Goal: Information Seeking & Learning: Learn about a topic

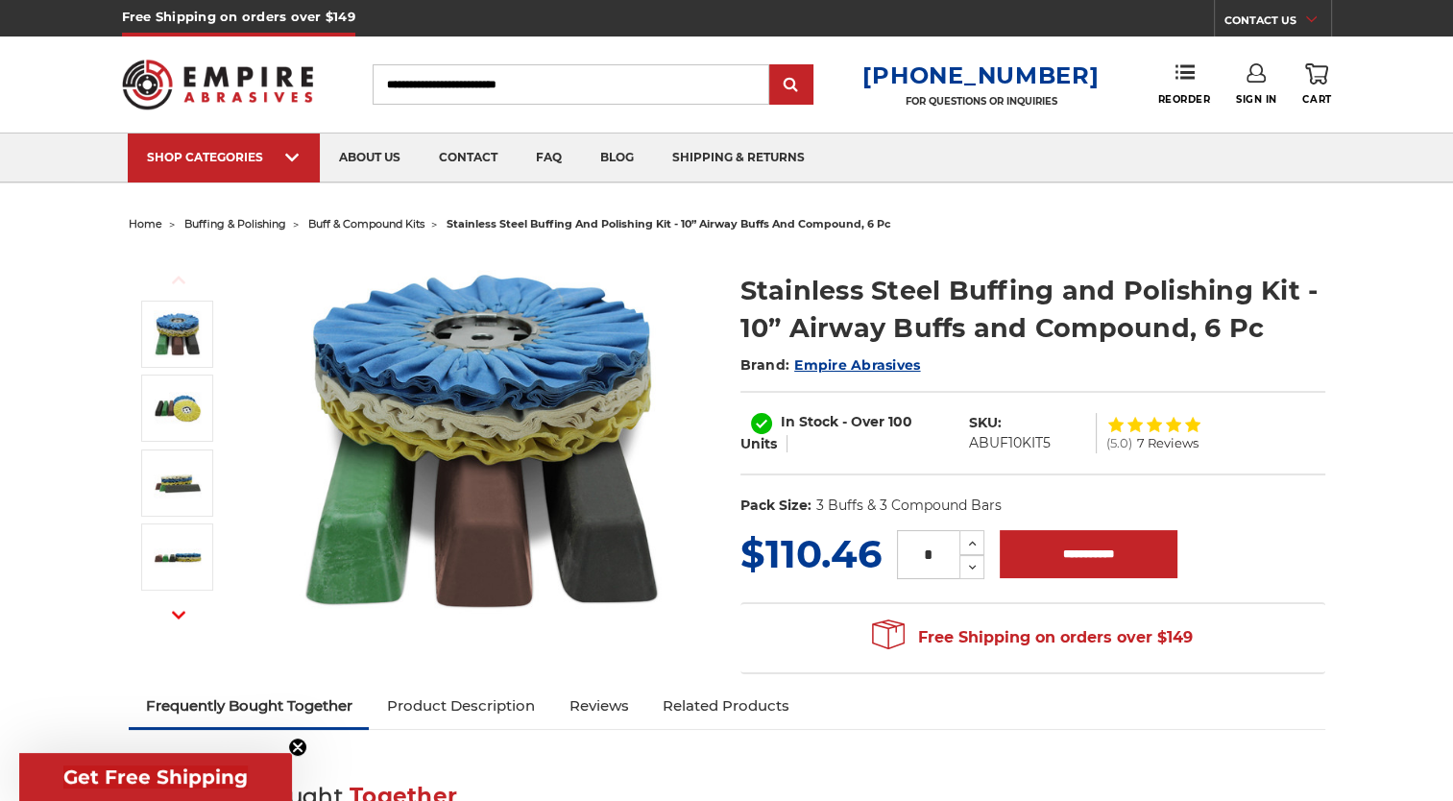
click at [538, 378] on img at bounding box center [485, 444] width 384 height 384
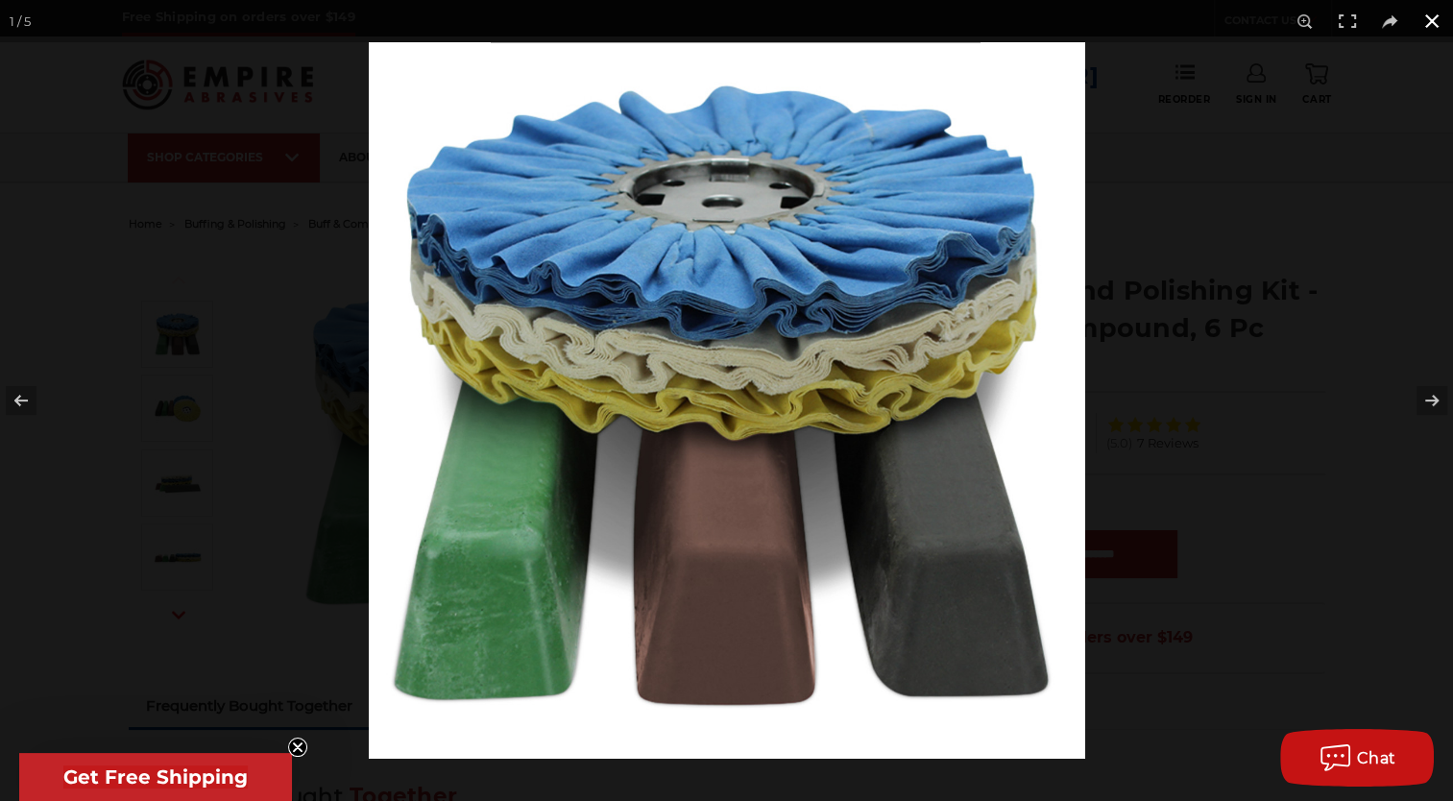
click at [1431, 17] on button at bounding box center [1431, 21] width 42 height 42
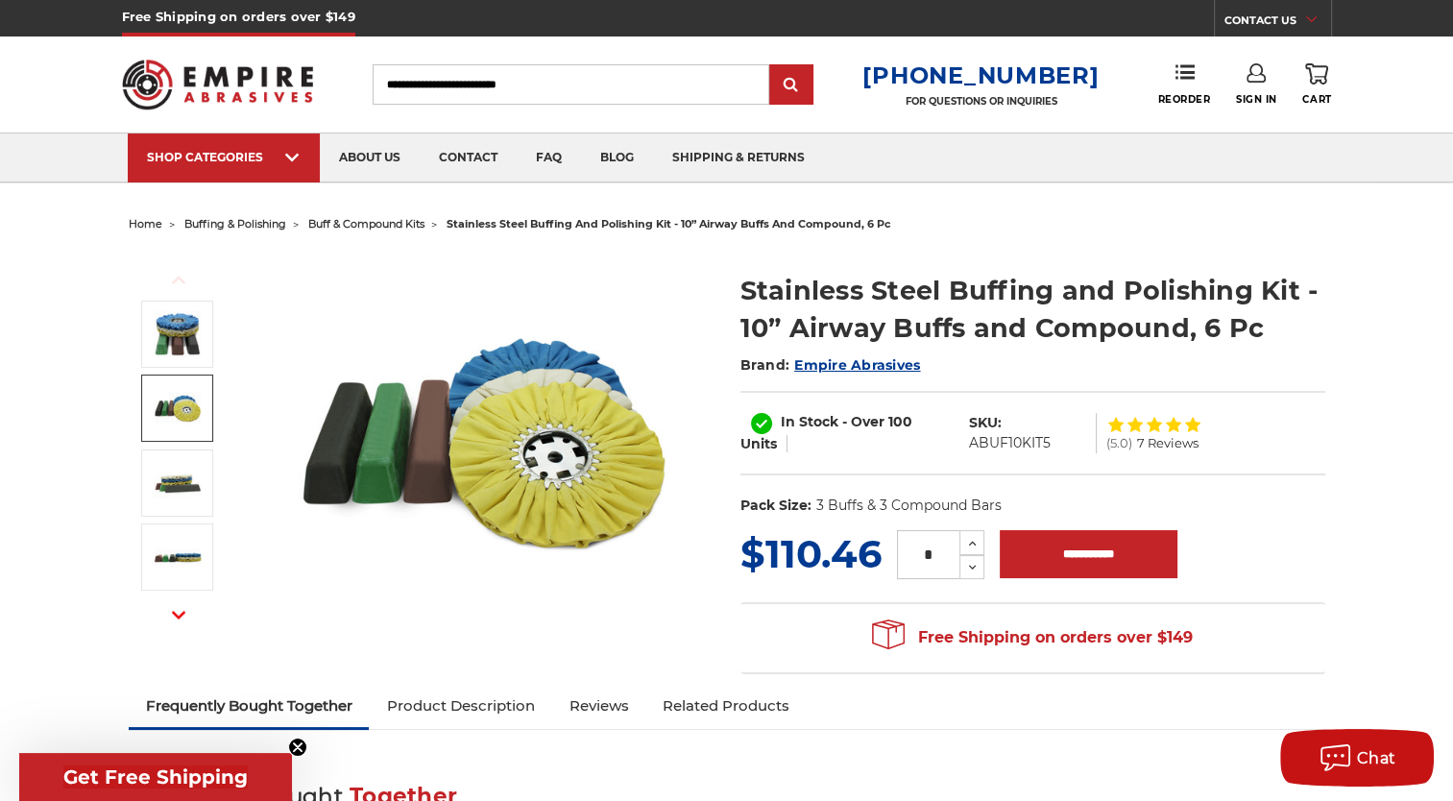
click at [165, 421] on img at bounding box center [178, 408] width 48 height 48
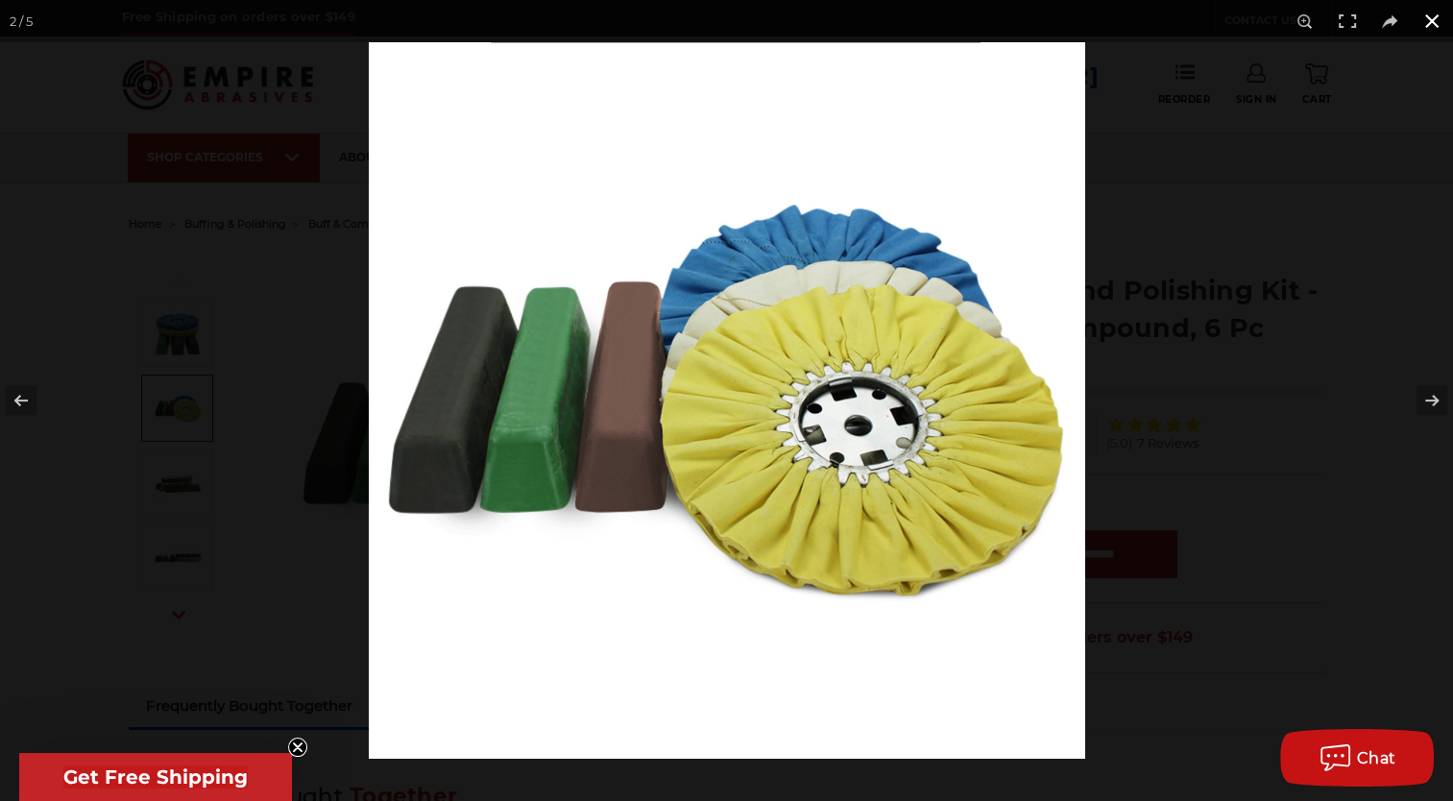
click at [1429, 21] on button at bounding box center [1431, 21] width 42 height 42
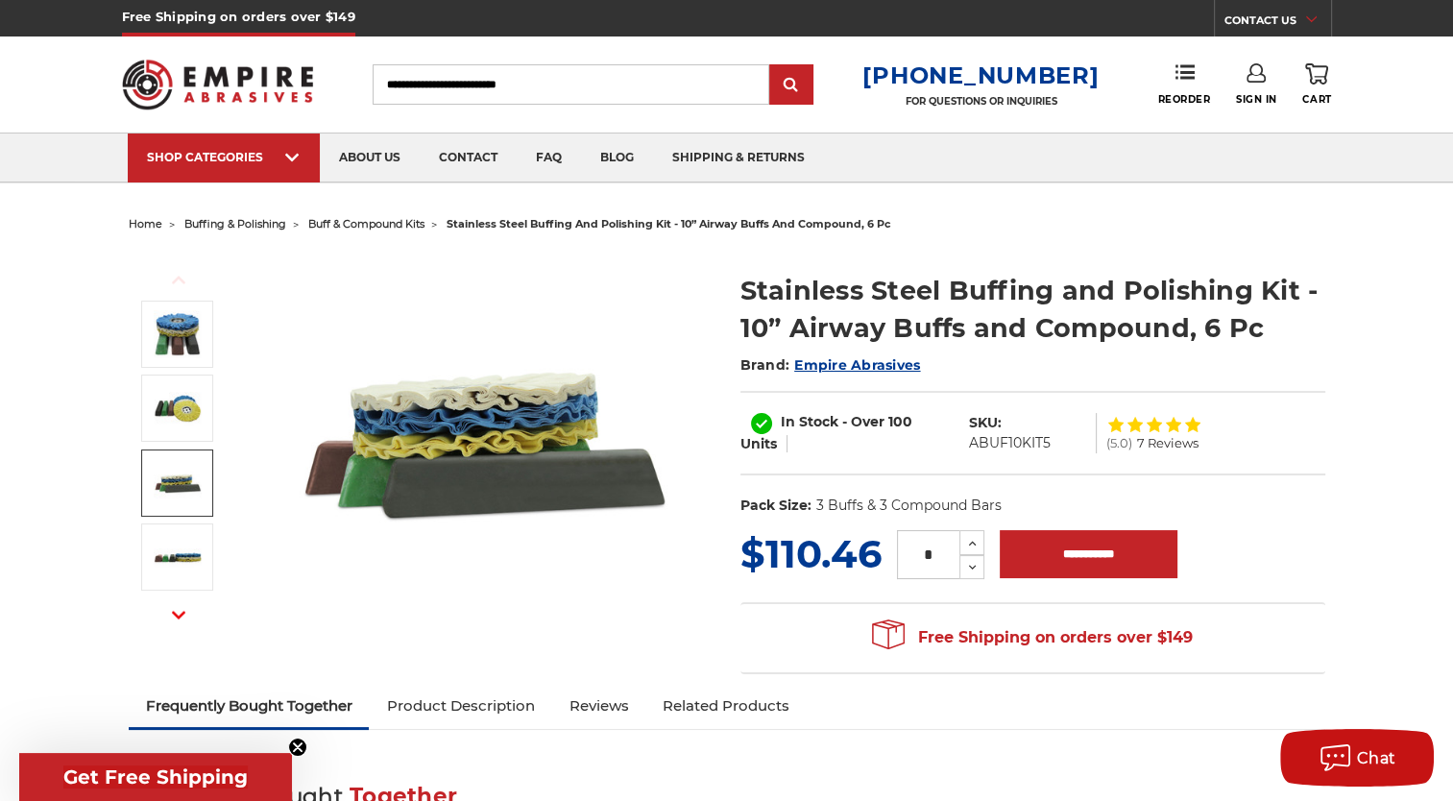
click at [173, 482] on img at bounding box center [178, 483] width 48 height 48
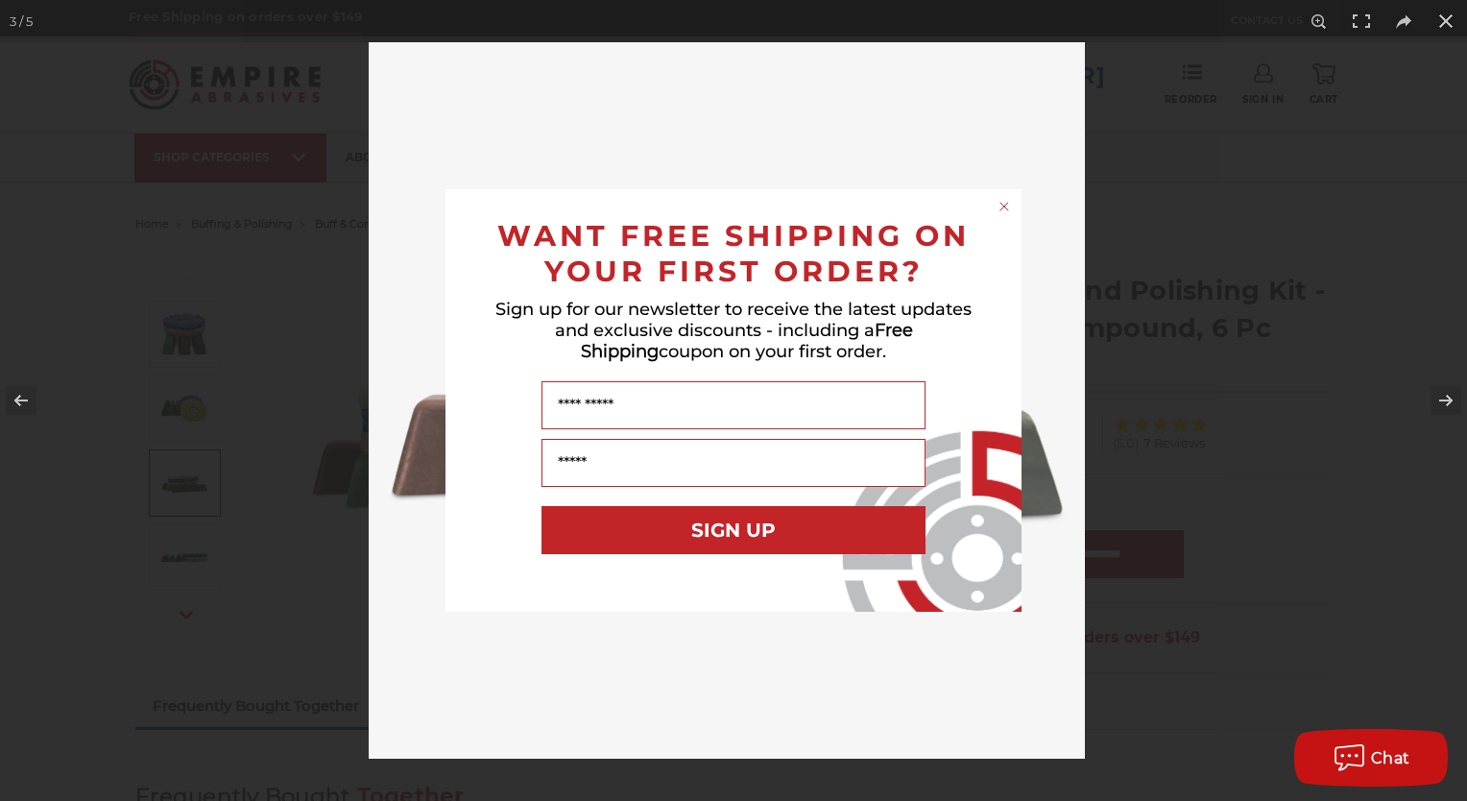
click at [1000, 209] on circle "Close dialog" at bounding box center [1005, 207] width 18 height 18
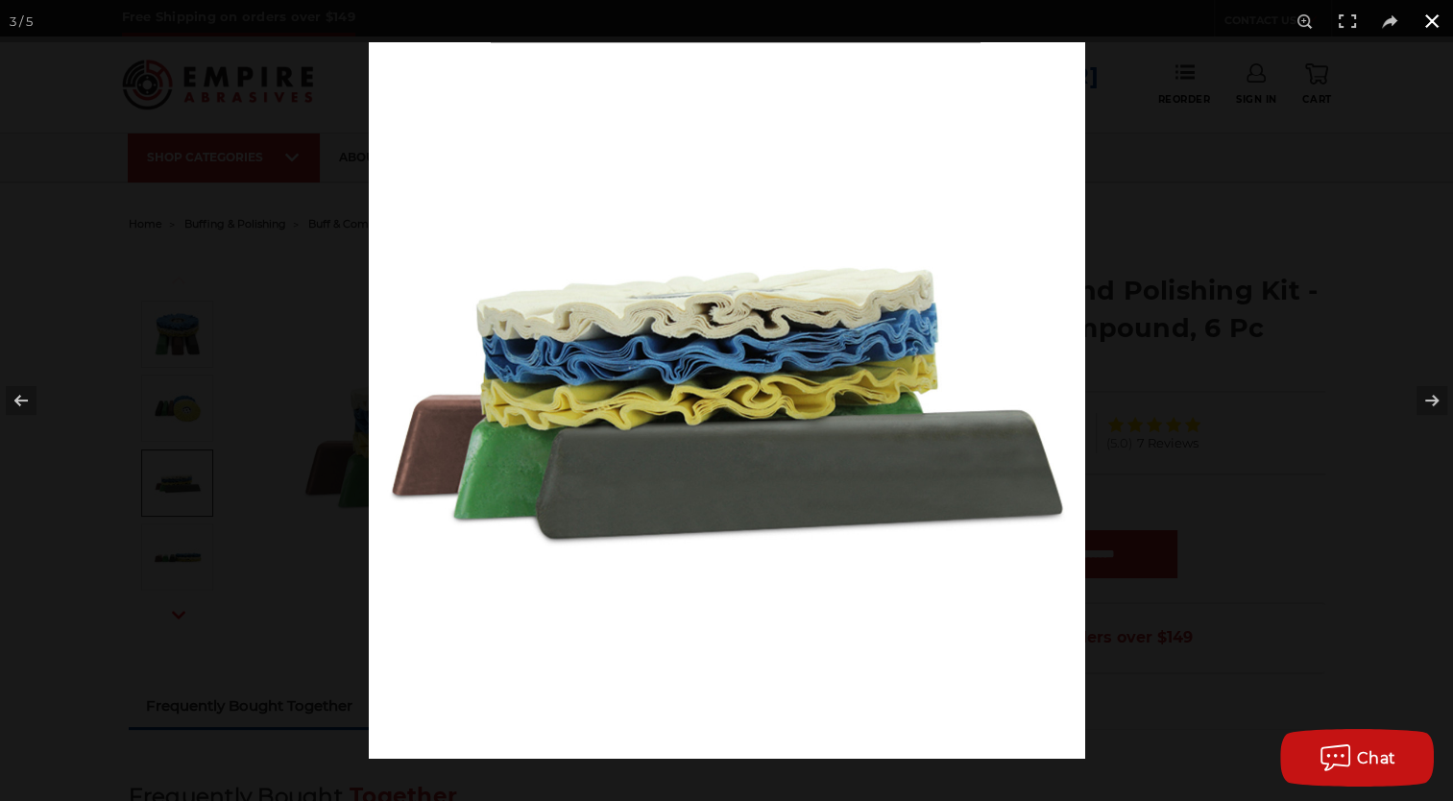
click at [1437, 25] on button at bounding box center [1431, 21] width 42 height 42
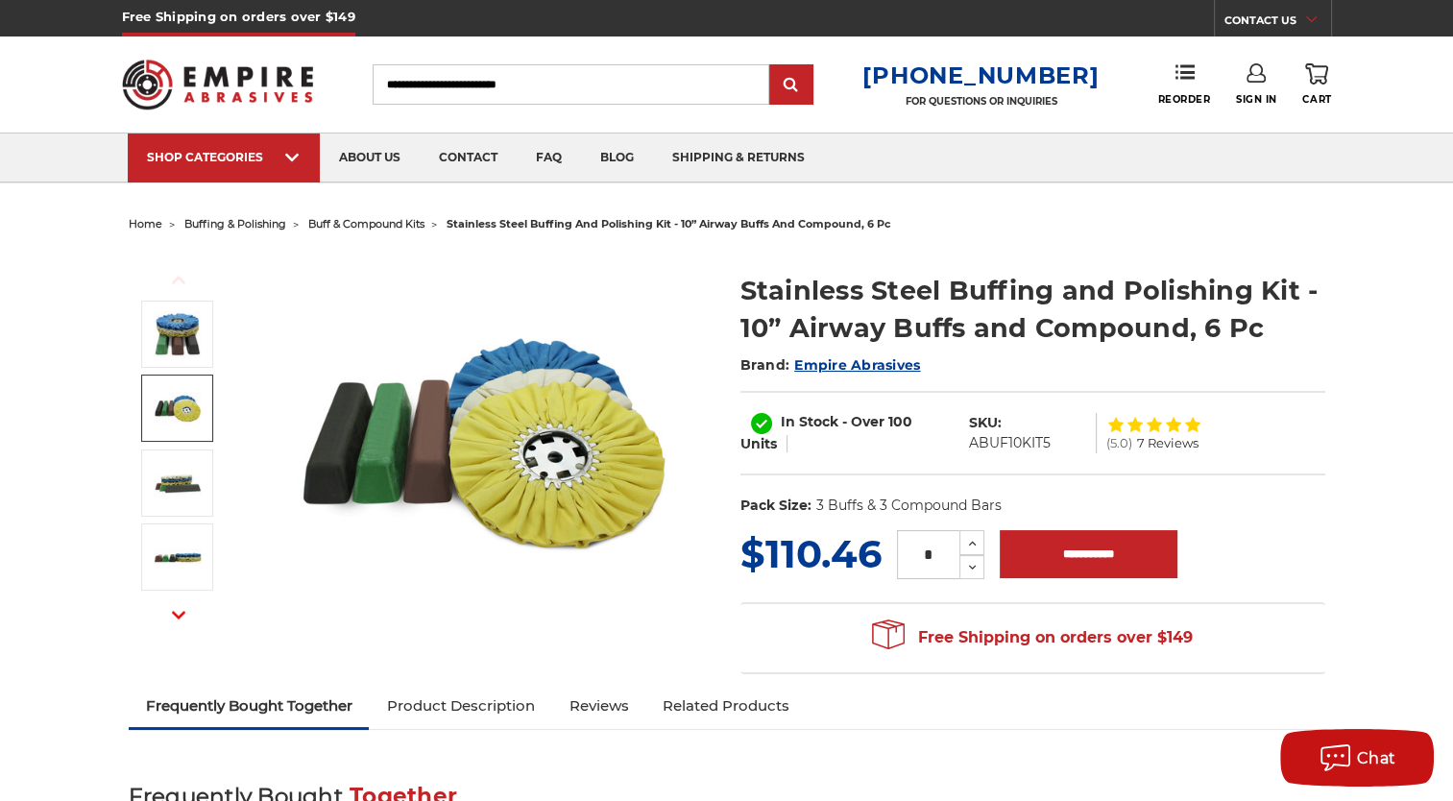
click at [183, 426] on img at bounding box center [178, 408] width 48 height 48
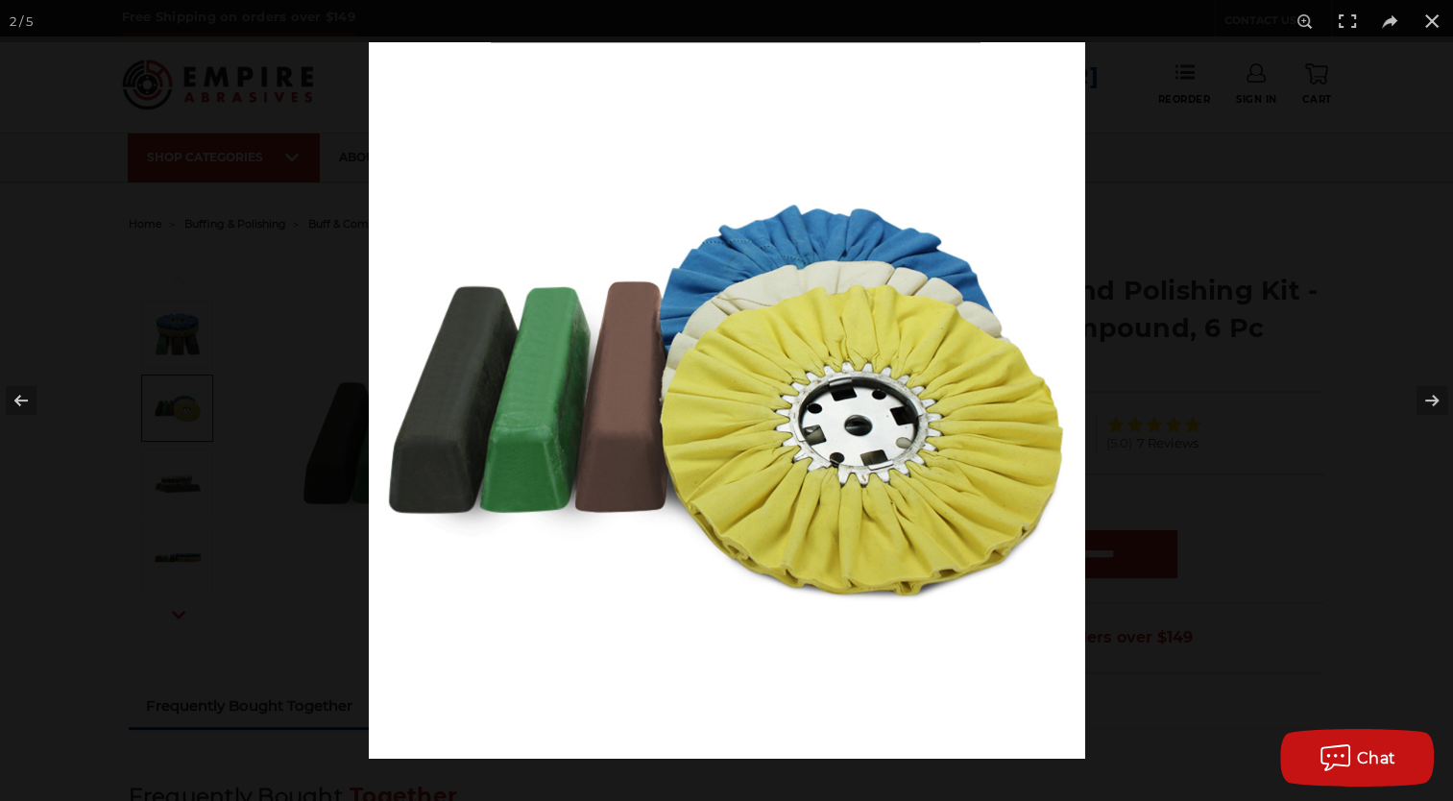
click at [182, 482] on div at bounding box center [726, 400] width 1453 height 801
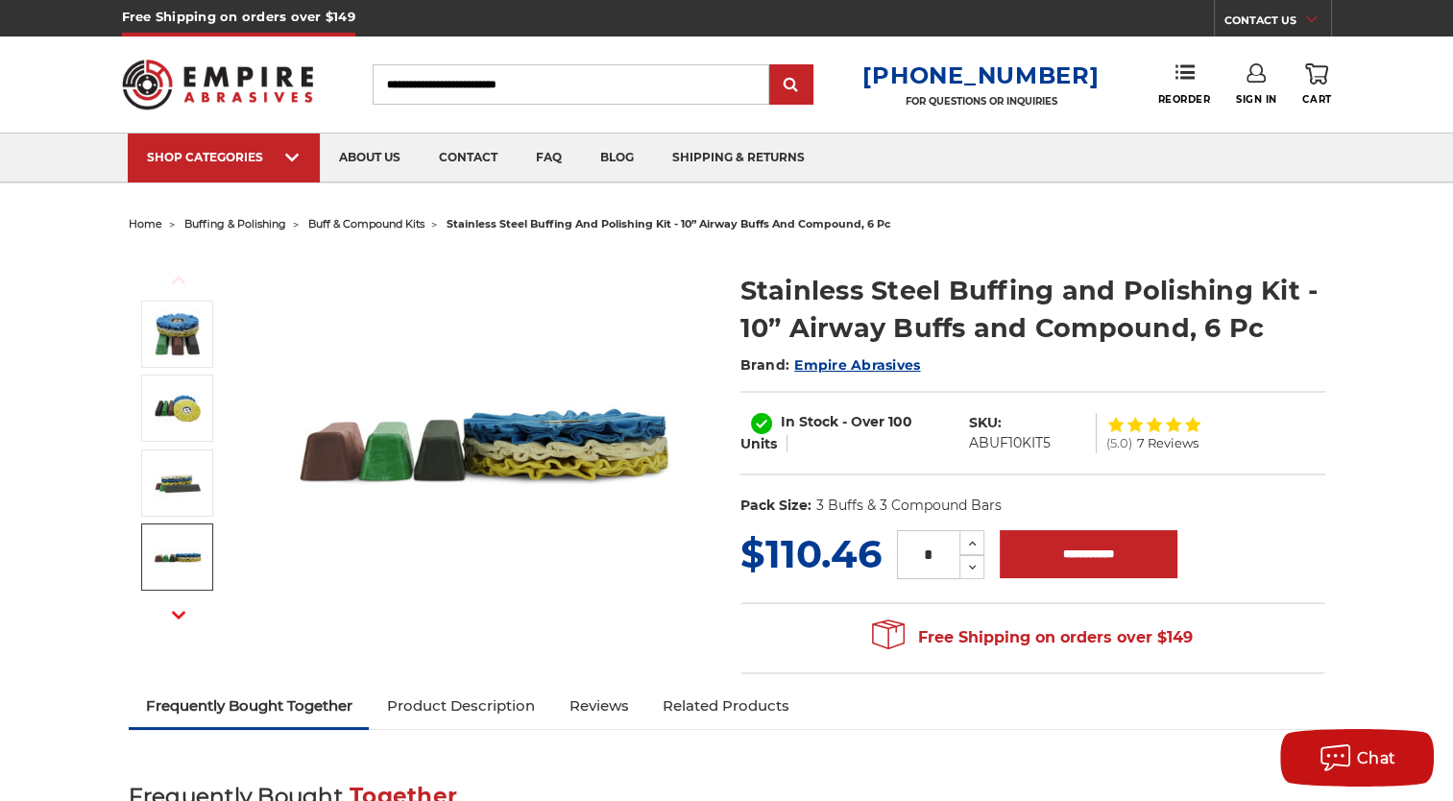
click at [180, 578] on img at bounding box center [178, 557] width 48 height 48
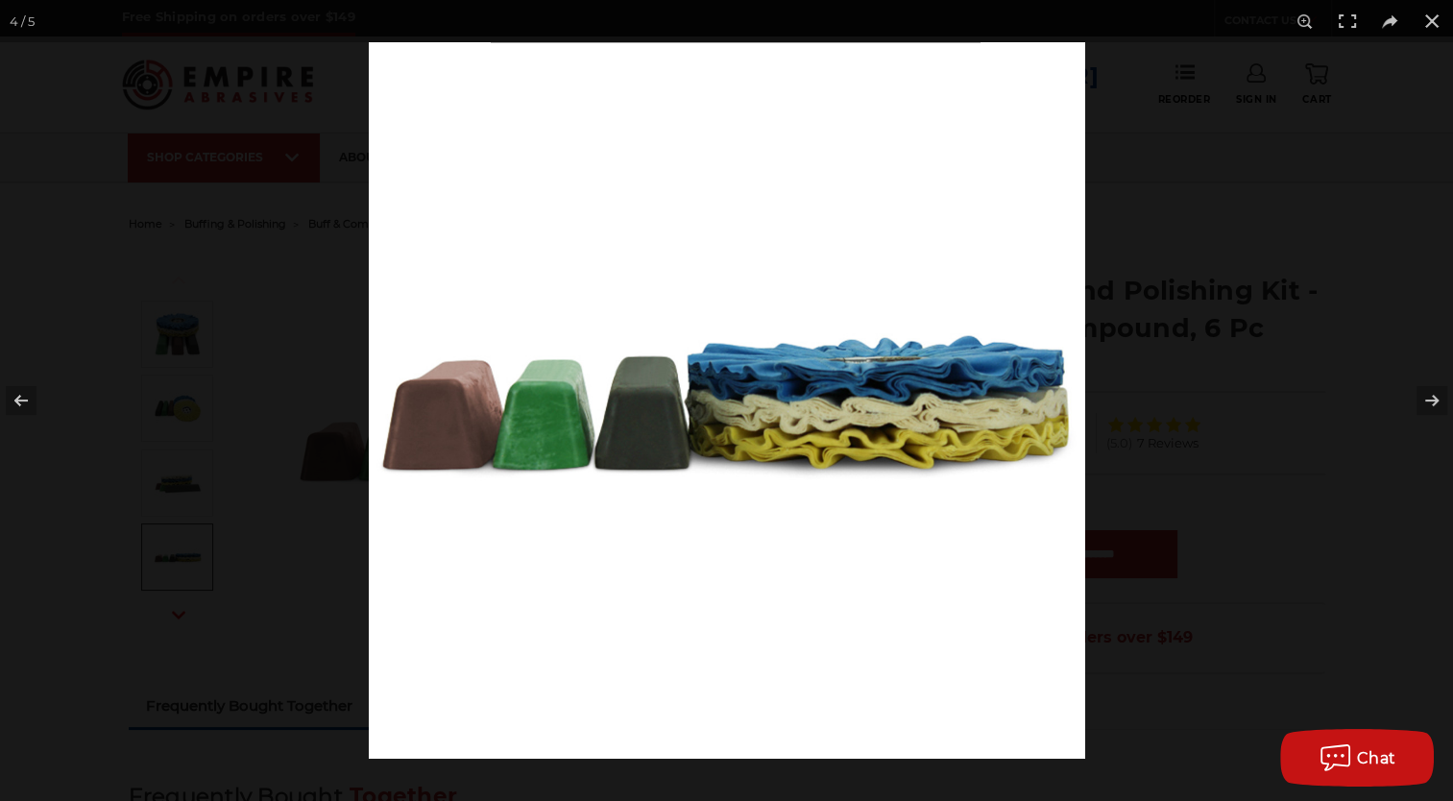
click at [164, 636] on div at bounding box center [726, 400] width 1453 height 801
